Goal: Information Seeking & Learning: Learn about a topic

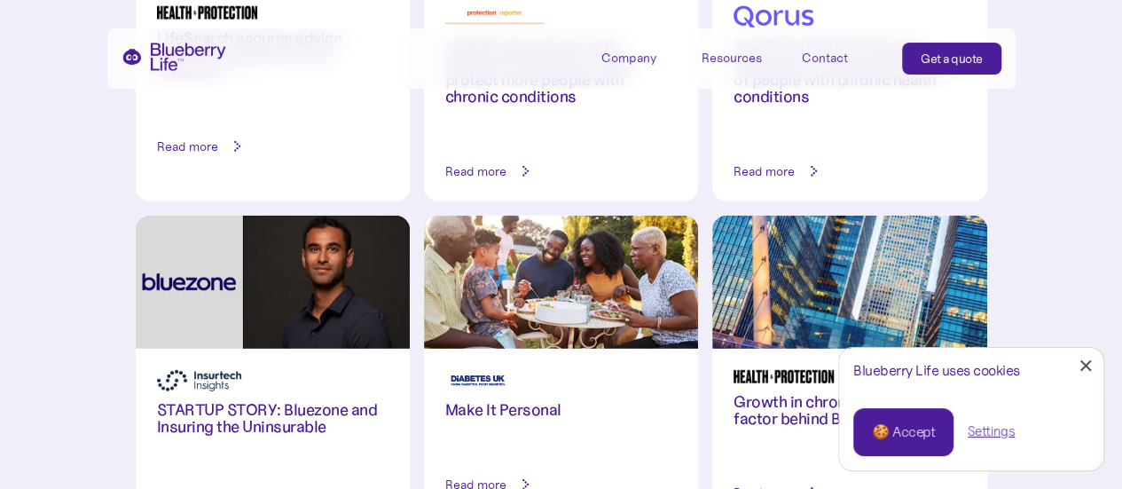
scroll to position [2395, 0]
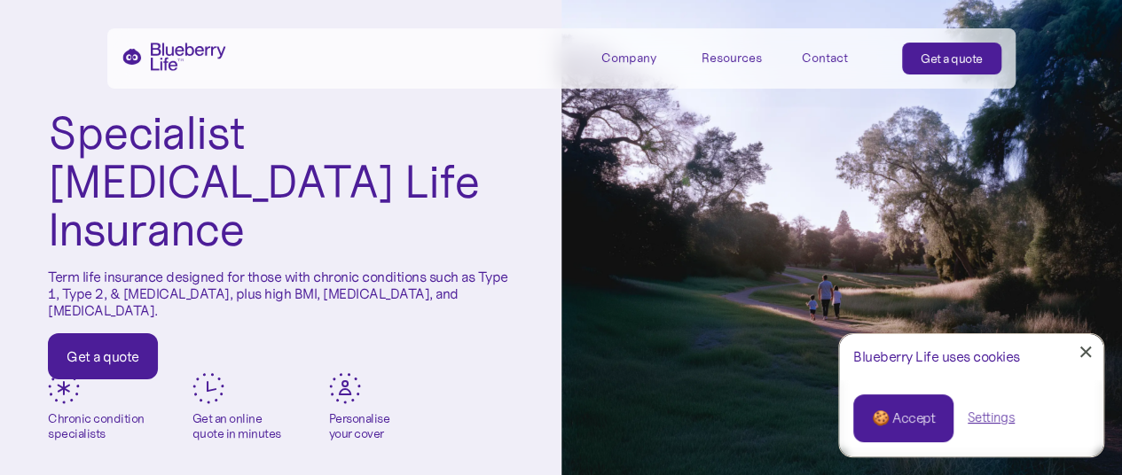
click at [621, 53] on div "Company" at bounding box center [628, 58] width 55 height 15
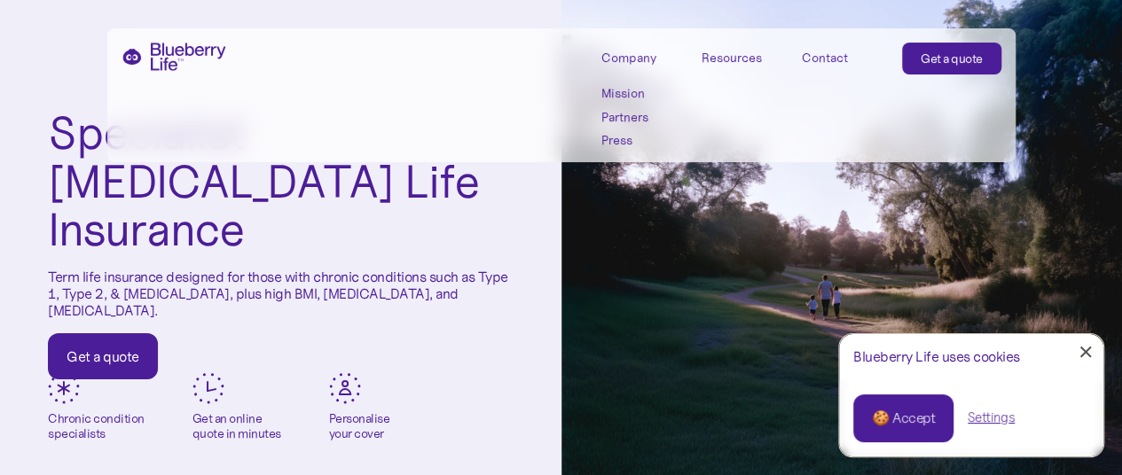
click at [629, 90] on link "Mission" at bounding box center [641, 93] width 80 height 15
click at [629, 118] on link "Partners" at bounding box center [641, 117] width 80 height 15
click at [623, 142] on link "Press" at bounding box center [641, 140] width 80 height 15
click at [628, 58] on div "Company" at bounding box center [628, 58] width 55 height 15
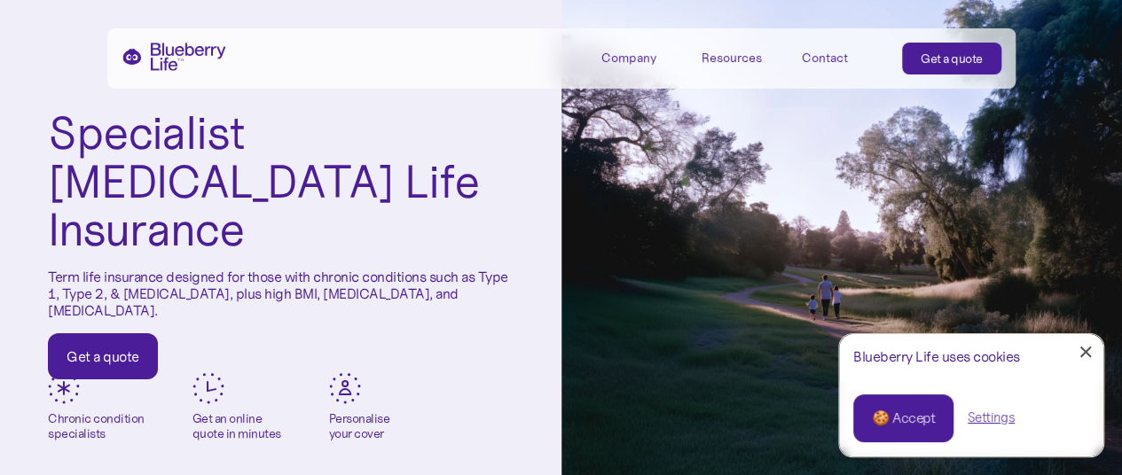
click at [714, 54] on div "Resources" at bounding box center [732, 58] width 60 height 15
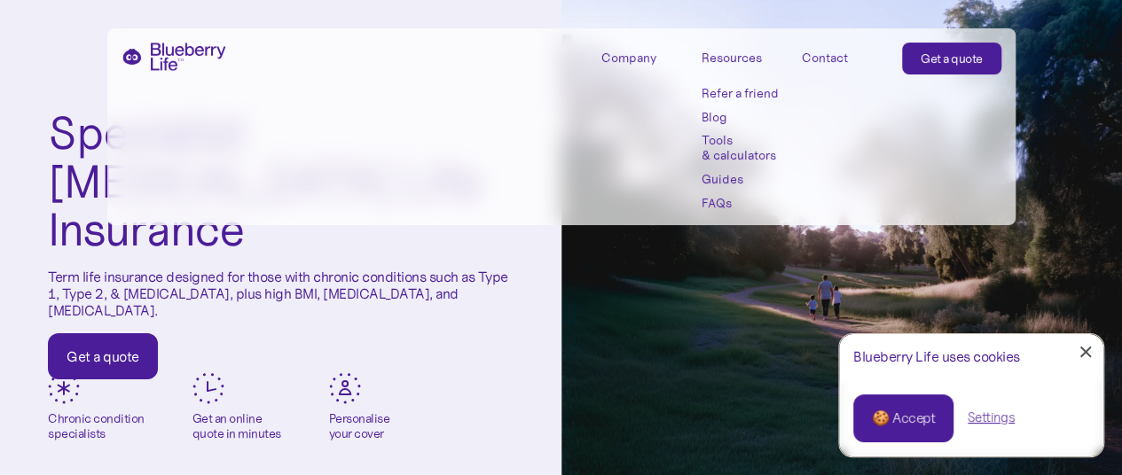
click at [754, 86] on link "Refer a friend" at bounding box center [742, 93] width 80 height 15
click at [720, 114] on link "Blog" at bounding box center [742, 117] width 80 height 15
click at [715, 145] on link "Tools & calculators" at bounding box center [742, 148] width 80 height 30
click at [714, 175] on link "Guides" at bounding box center [742, 179] width 80 height 15
click at [711, 199] on link "FAQs" at bounding box center [742, 203] width 80 height 15
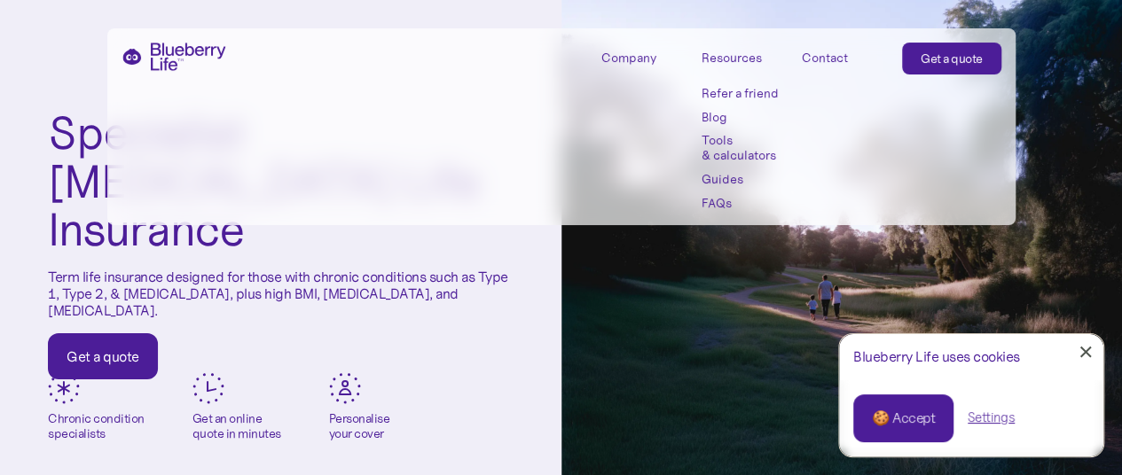
click at [817, 50] on link "Contact" at bounding box center [842, 57] width 80 height 29
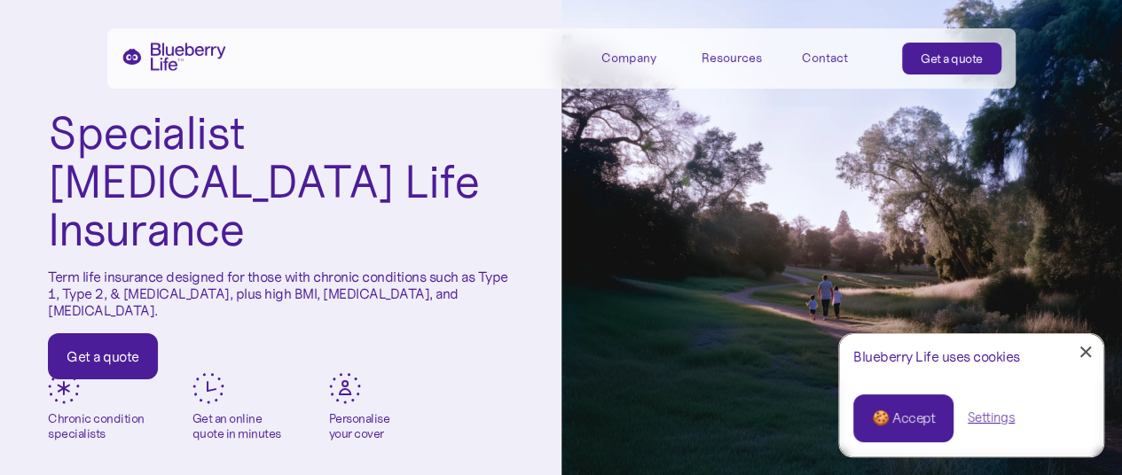
click at [931, 67] on div "Get a quote" at bounding box center [952, 59] width 62 height 18
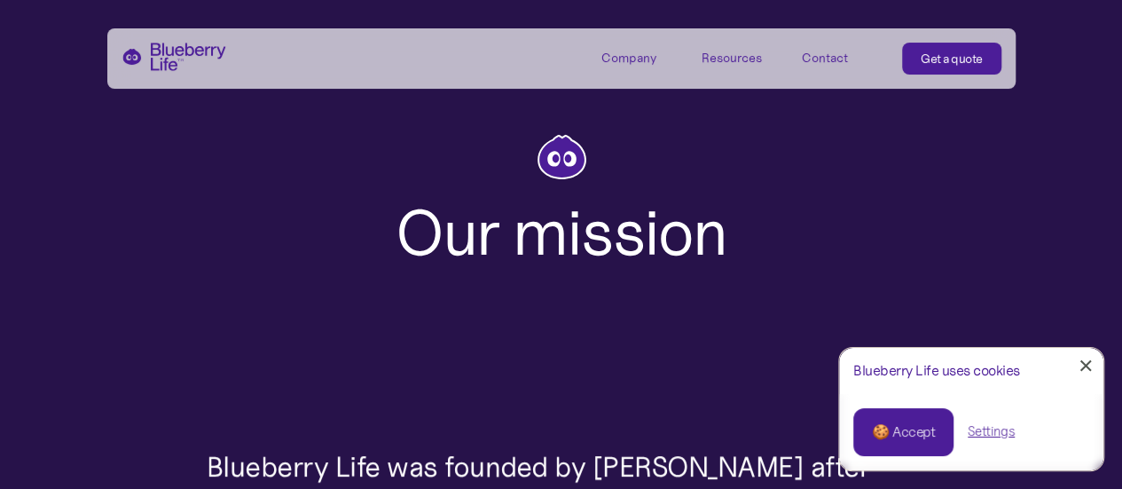
click at [1088, 369] on div at bounding box center [1086, 366] width 12 height 12
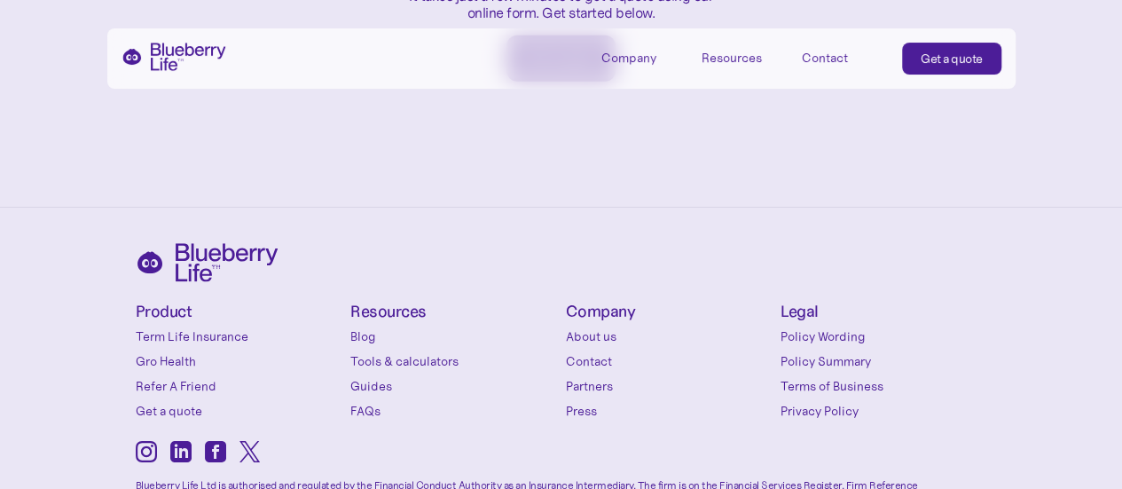
scroll to position [2953, 0]
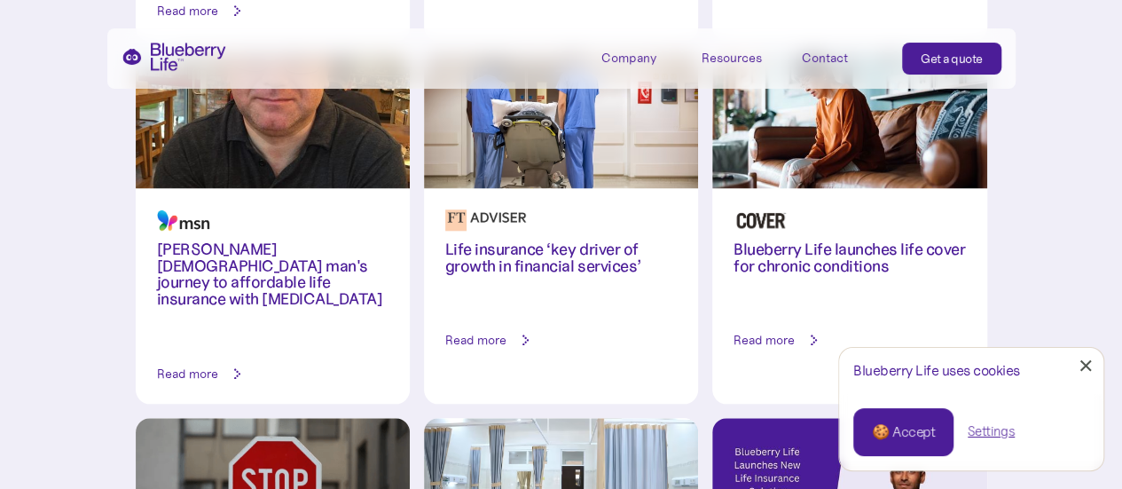
scroll to position [798, 0]
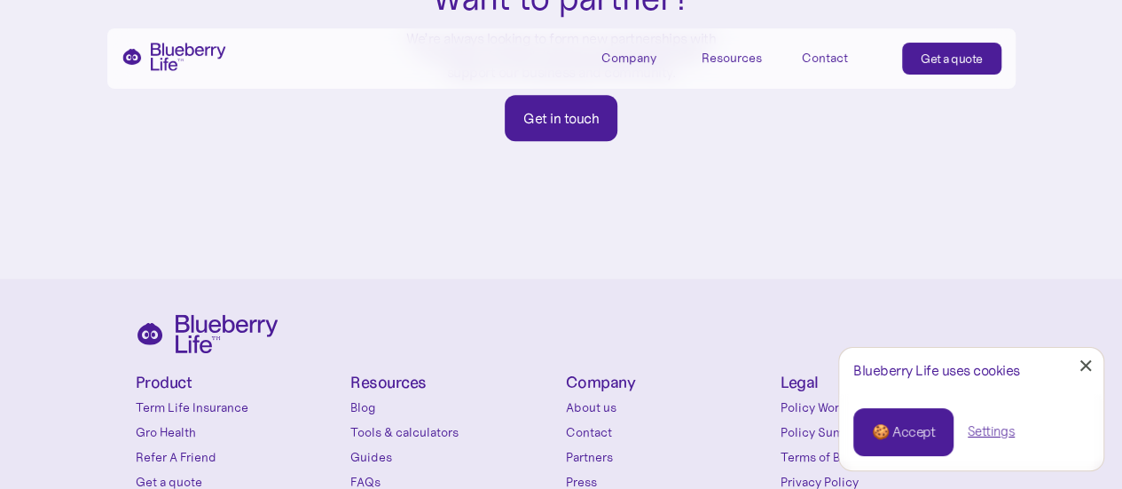
scroll to position [1153, 0]
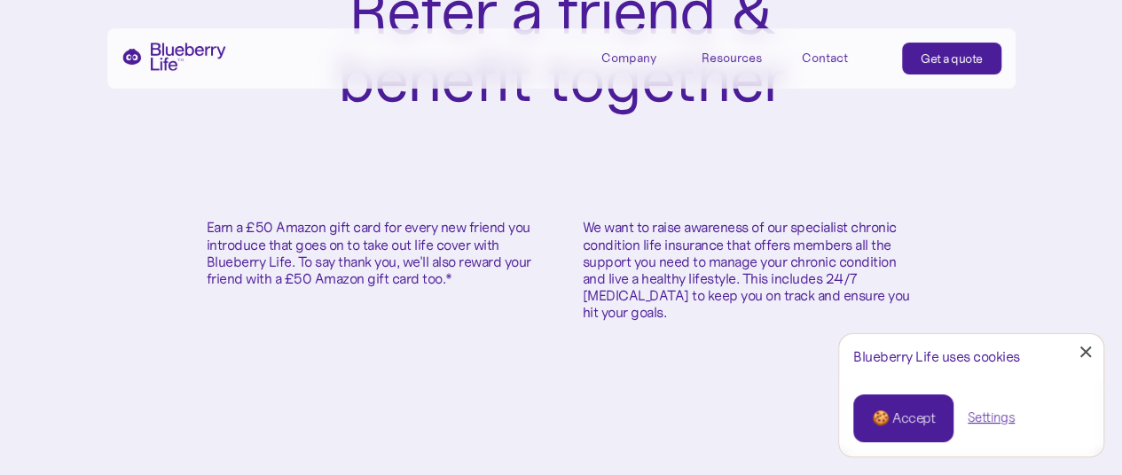
scroll to position [355, 0]
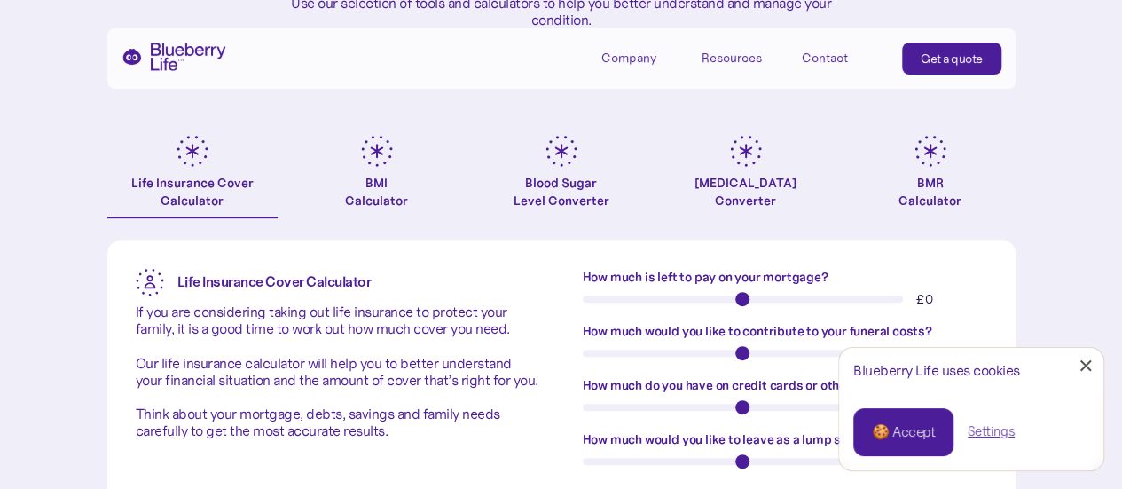
scroll to position [355, 0]
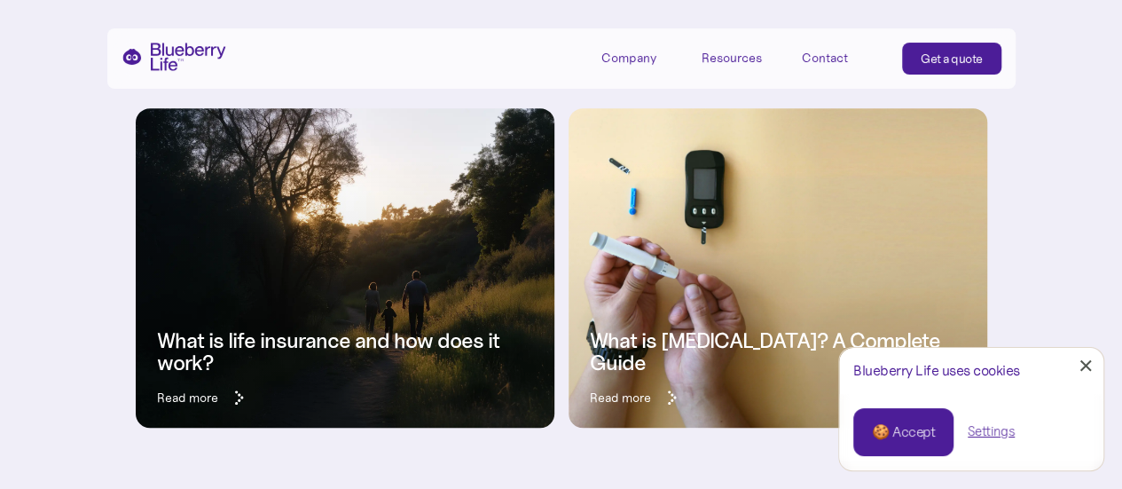
scroll to position [444, 0]
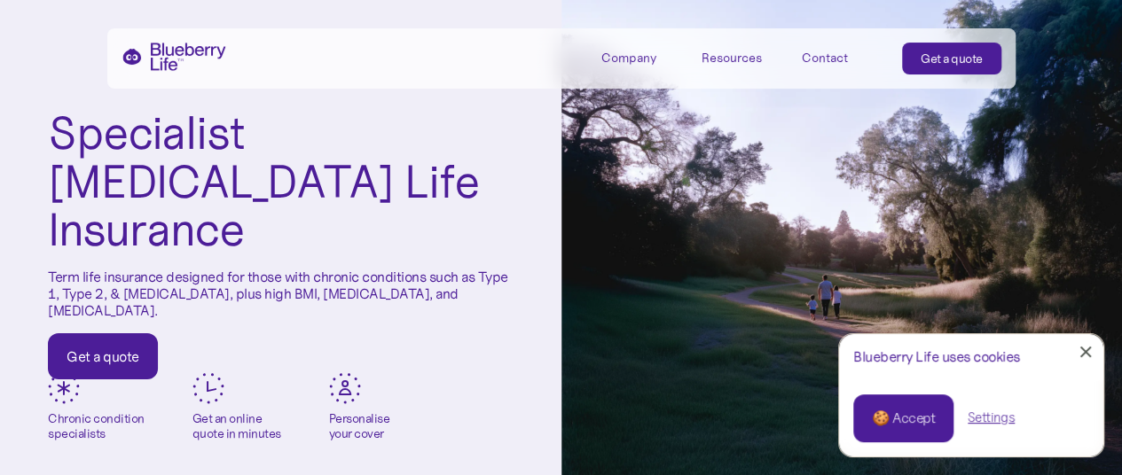
click at [1086, 357] on link "Close Cookie Popup" at bounding box center [1085, 351] width 35 height 35
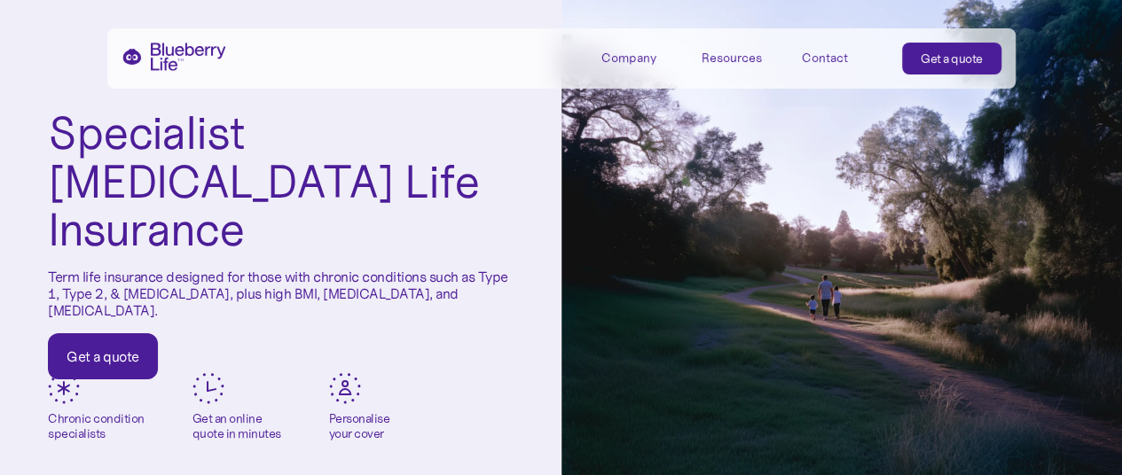
click at [442, 224] on h1 "Specialist Diabetes Life Insurance" at bounding box center [281, 181] width 466 height 145
click at [484, 171] on h1 "Specialist Diabetes Life Insurance" at bounding box center [281, 181] width 466 height 145
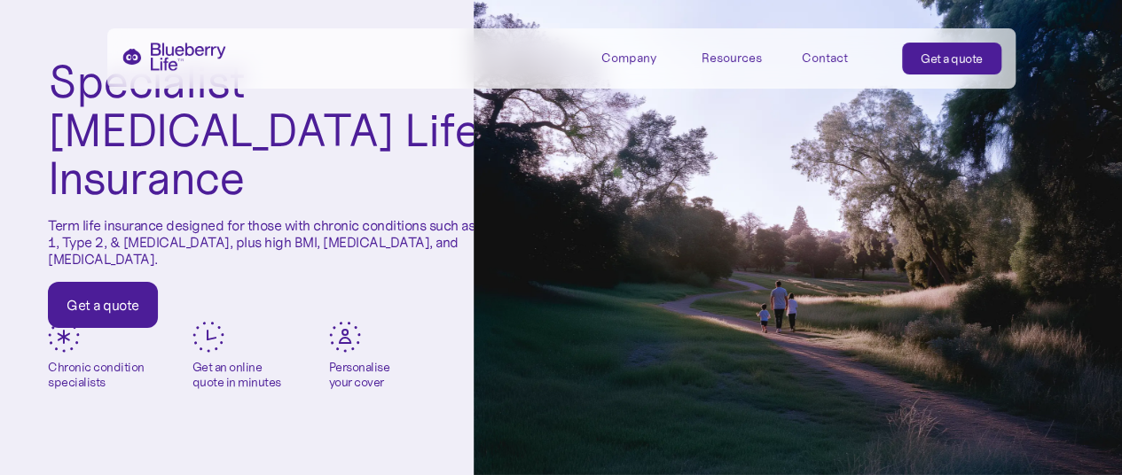
scroll to position [89, 0]
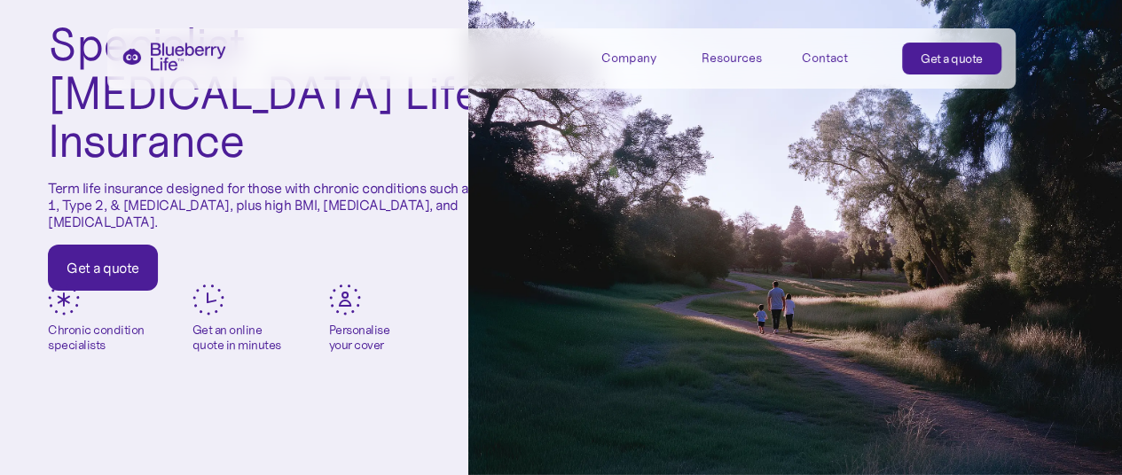
click at [124, 245] on link "Get a quote" at bounding box center [103, 268] width 110 height 46
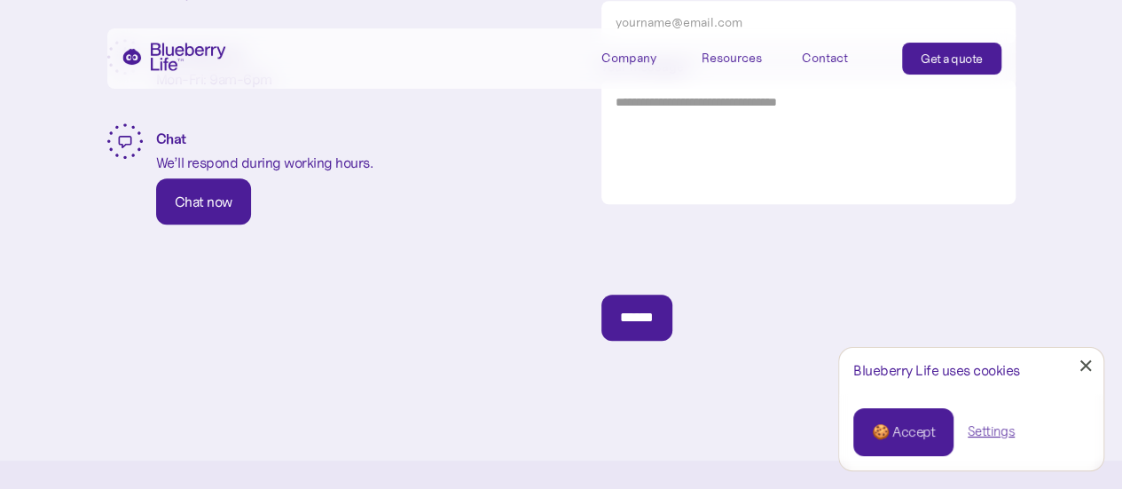
scroll to position [621, 0]
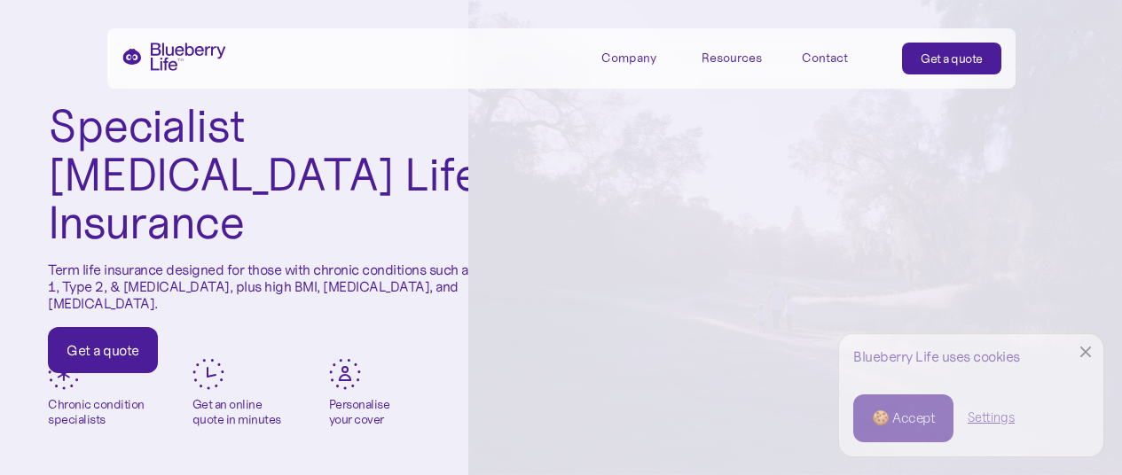
scroll to position [89, 0]
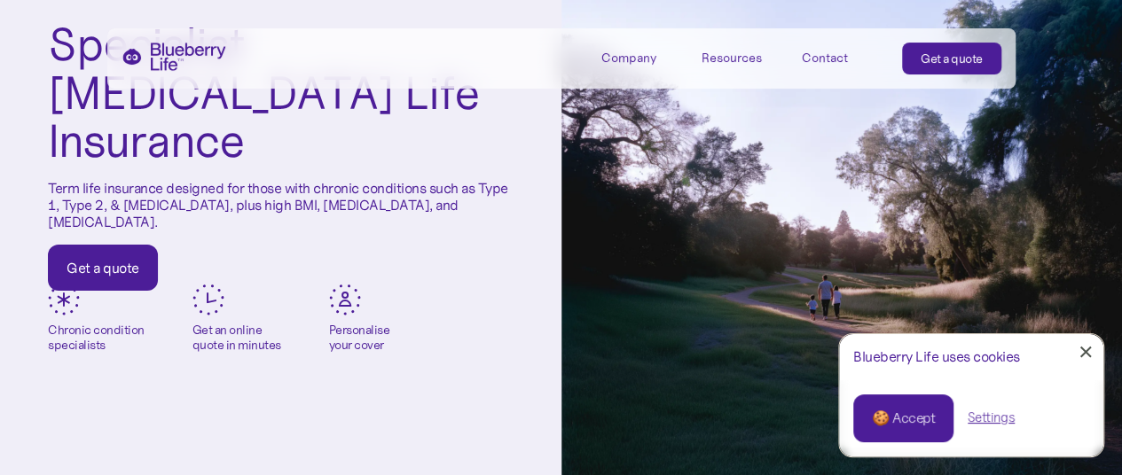
click at [1087, 349] on div at bounding box center [1086, 353] width 12 height 12
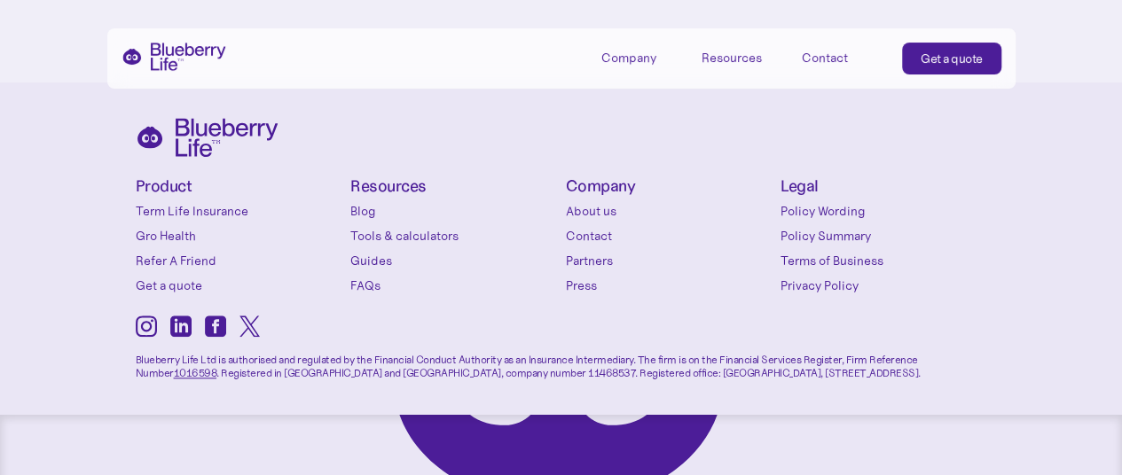
scroll to position [7602, 0]
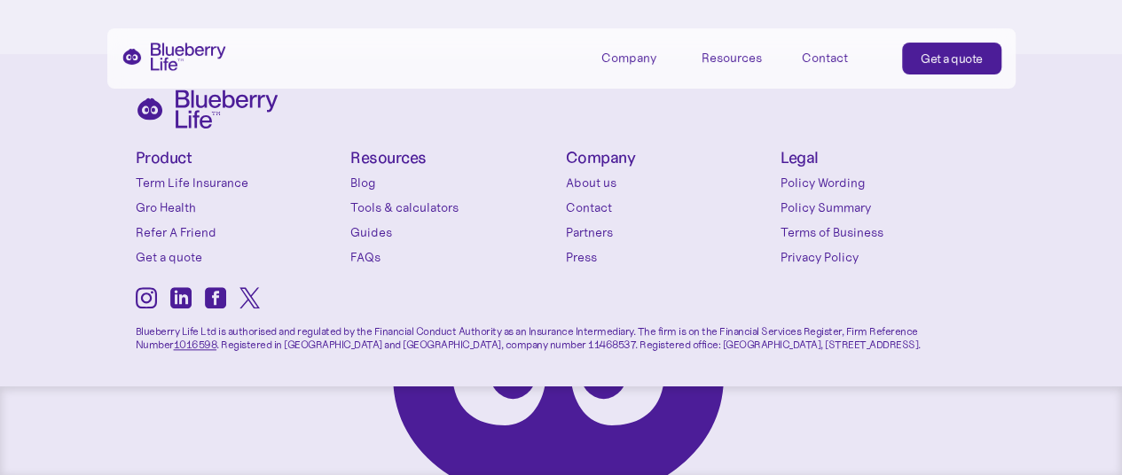
click at [214, 298] on icon at bounding box center [215, 297] width 21 height 21
click at [250, 295] on icon at bounding box center [249, 297] width 20 height 21
click at [238, 180] on link "Term Life Insurance" at bounding box center [239, 183] width 207 height 18
click at [184, 200] on link "Gro Health" at bounding box center [239, 208] width 207 height 18
click at [189, 232] on link "Refer A Friend" at bounding box center [239, 233] width 207 height 18
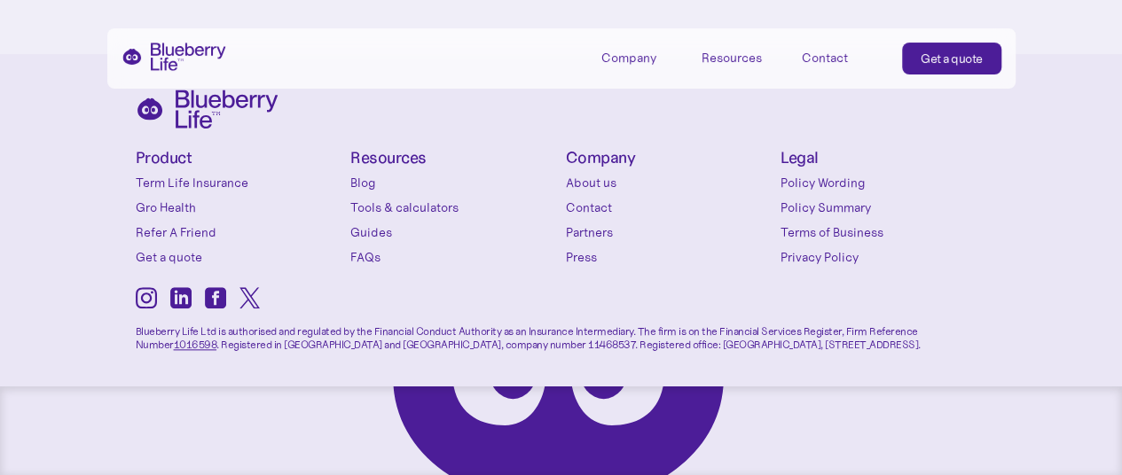
click at [180, 253] on link "Get a quote" at bounding box center [239, 257] width 207 height 18
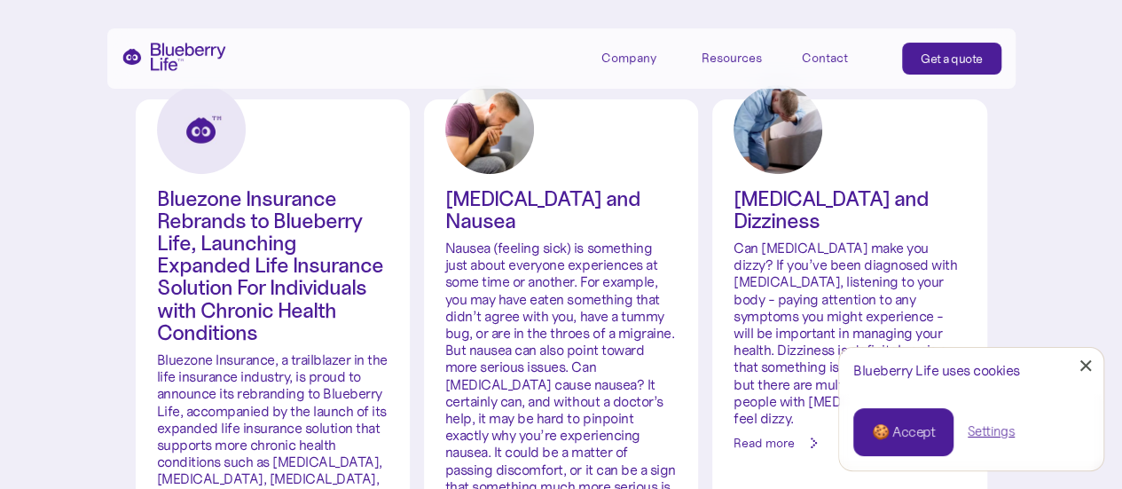
scroll to position [355, 0]
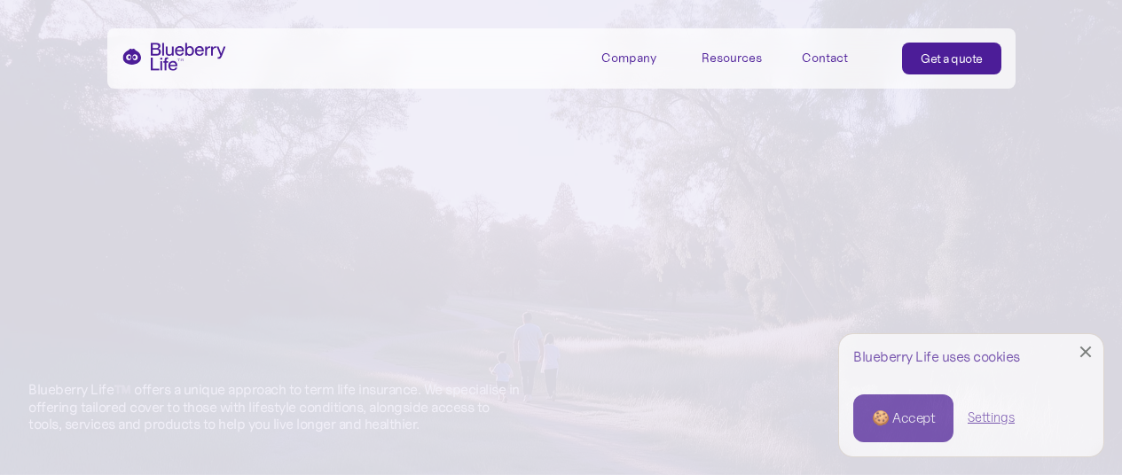
scroll to position [7595, 0]
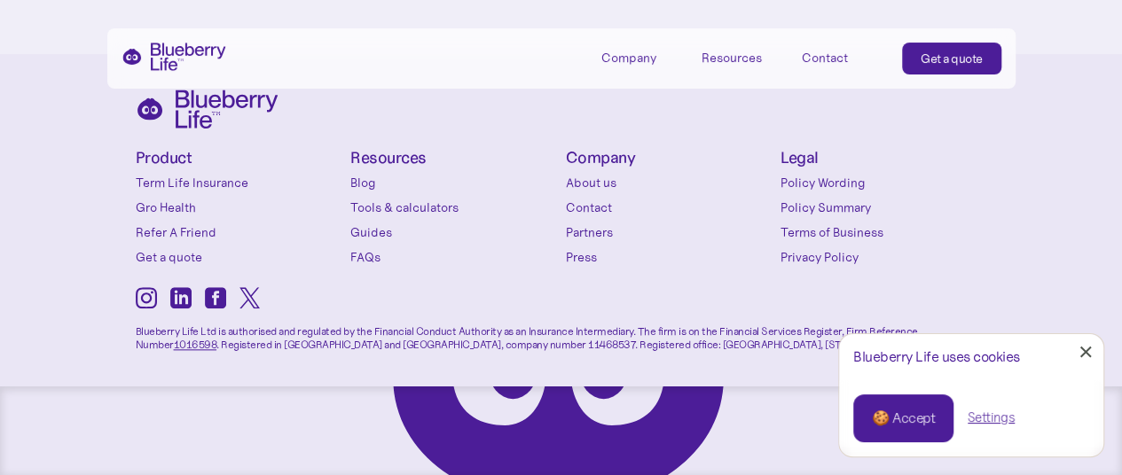
click at [1081, 352] on link "Close Cookie Popup" at bounding box center [1085, 351] width 35 height 35
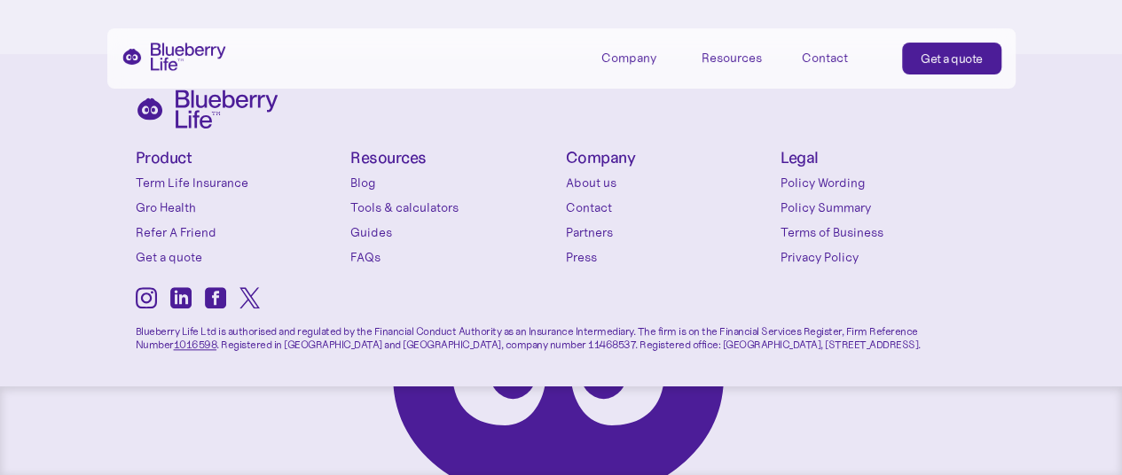
click at [813, 259] on link "Privacy Policy" at bounding box center [884, 257] width 207 height 18
click at [818, 233] on link "Terms of Business" at bounding box center [884, 233] width 207 height 18
click at [820, 203] on link "Policy Summary" at bounding box center [884, 208] width 207 height 18
click at [820, 177] on link "Policy Wording" at bounding box center [884, 183] width 207 height 18
click at [598, 181] on link "About us" at bounding box center [669, 183] width 207 height 18
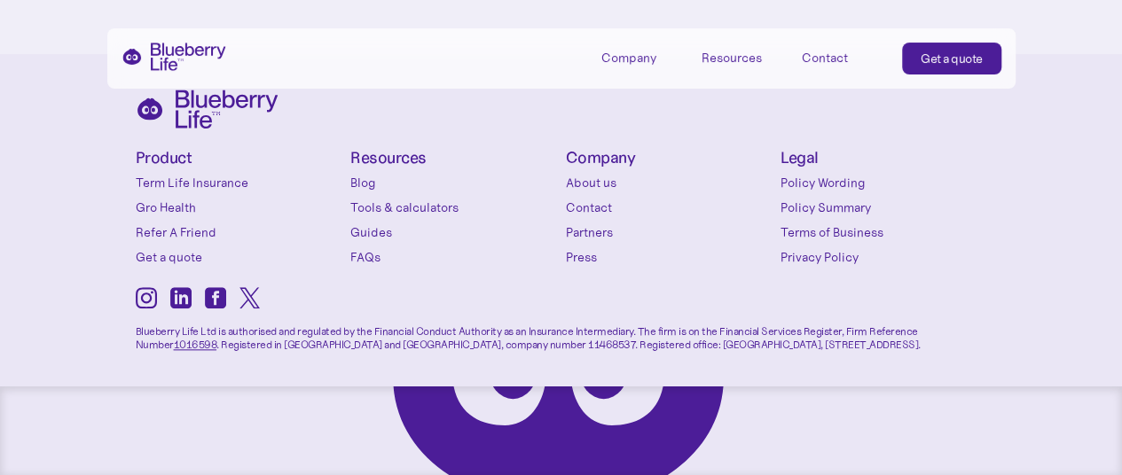
click at [593, 204] on link "Contact" at bounding box center [669, 208] width 207 height 18
click at [587, 231] on link "Partners" at bounding box center [669, 233] width 207 height 18
click at [579, 257] on link "Press" at bounding box center [669, 257] width 207 height 18
click at [505, 354] on div "Product Term Life Insurance Gro Health Refer A Friend Get a quote Conditions Ty…" at bounding box center [562, 220] width 852 height 333
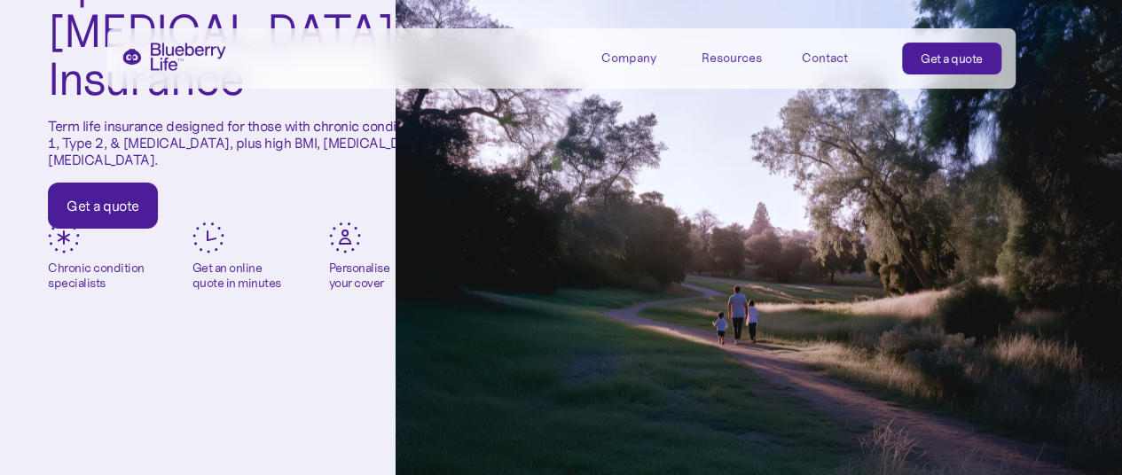
scroll to position [62, 0]
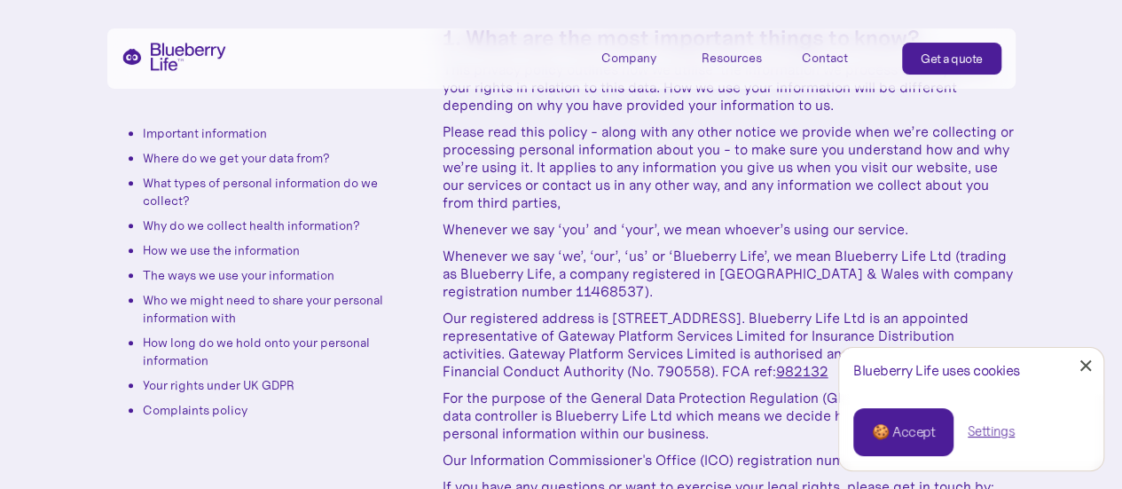
scroll to position [621, 0]
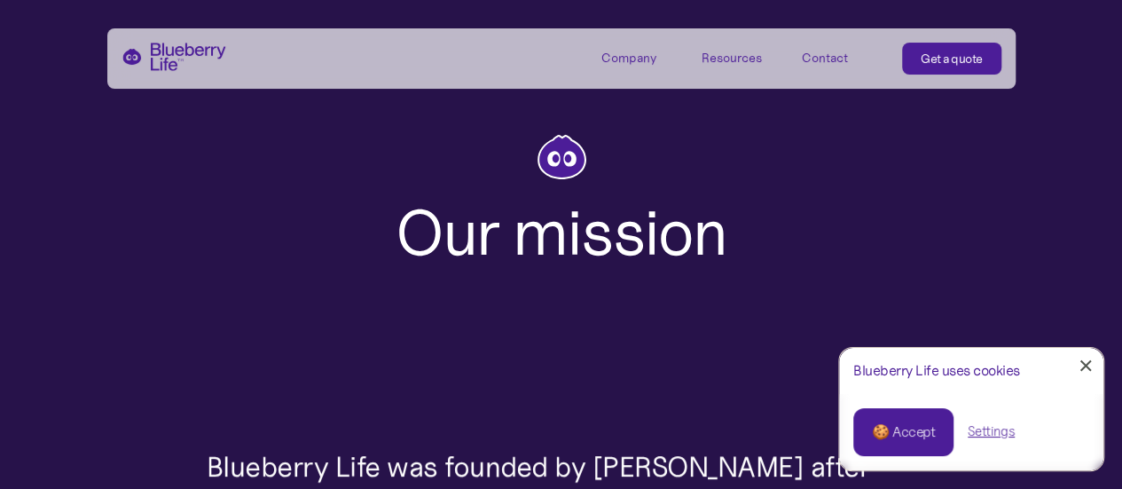
click at [1084, 365] on div at bounding box center [1086, 366] width 12 height 12
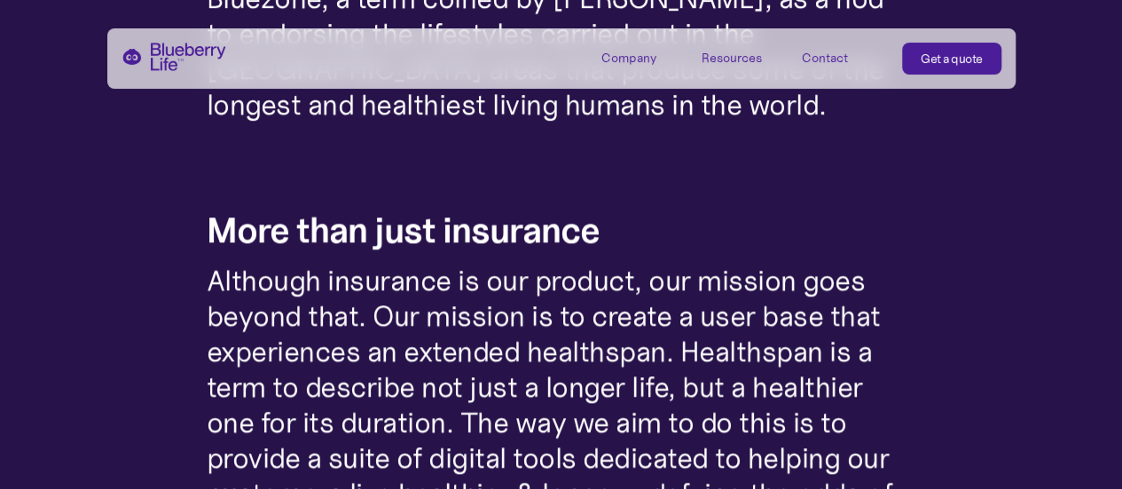
scroll to position [887, 0]
